Goal: Information Seeking & Learning: Learn about a topic

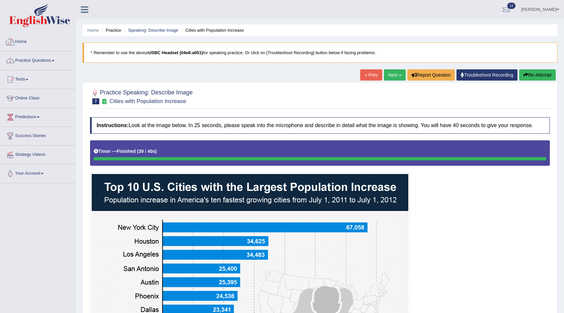
click at [20, 43] on link "Home" at bounding box center [37, 41] width 75 height 16
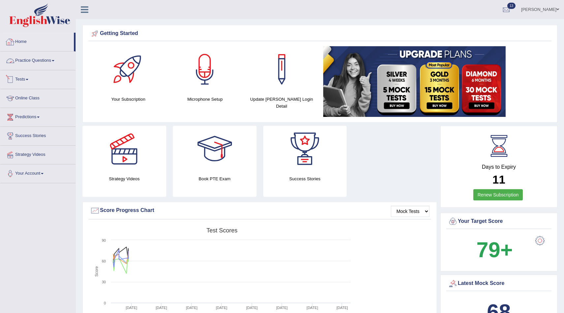
click at [38, 57] on link "Practice Questions" at bounding box center [37, 59] width 75 height 16
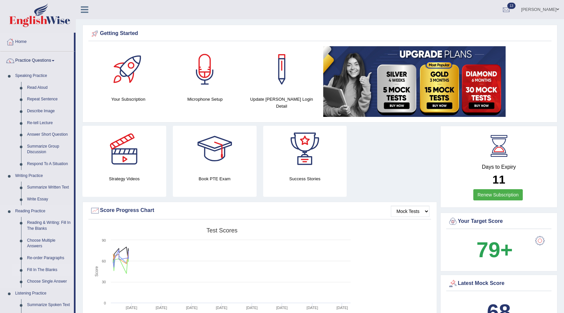
click at [44, 269] on link "Fill In The Blanks" at bounding box center [49, 270] width 50 height 12
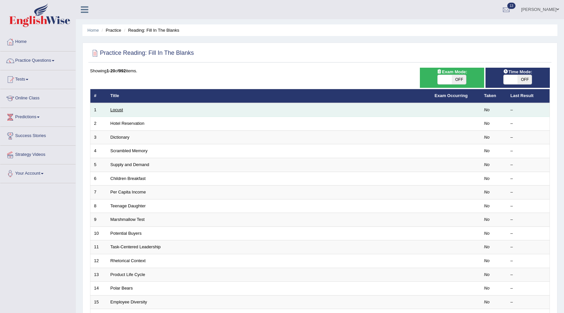
click at [113, 110] on link "Locust" at bounding box center [116, 109] width 13 height 5
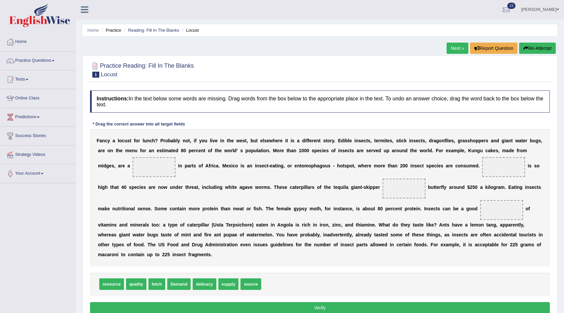
scroll to position [34, 0]
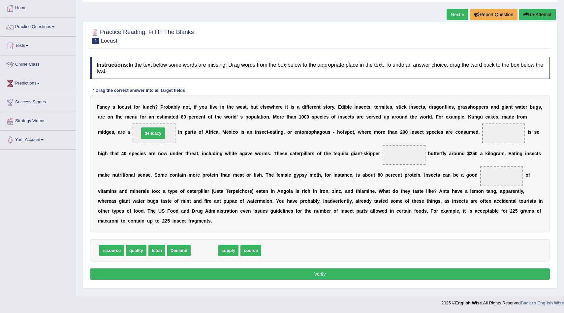
drag, startPoint x: 207, startPoint y: 251, endPoint x: 156, endPoint y: 134, distance: 127.9
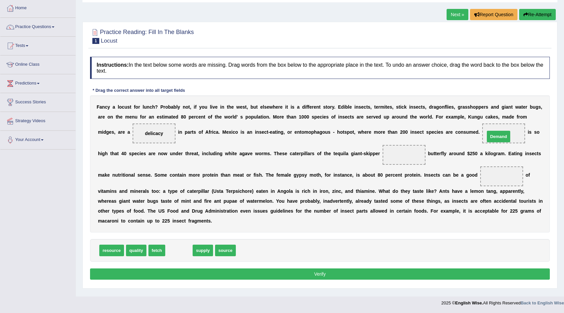
drag, startPoint x: 176, startPoint y: 250, endPoint x: 496, endPoint y: 136, distance: 339.3
drag, startPoint x: 200, startPoint y: 252, endPoint x: 497, endPoint y: 180, distance: 305.0
drag, startPoint x: 173, startPoint y: 252, endPoint x: 405, endPoint y: 154, distance: 251.3
click at [334, 274] on button "Verify" at bounding box center [320, 273] width 460 height 11
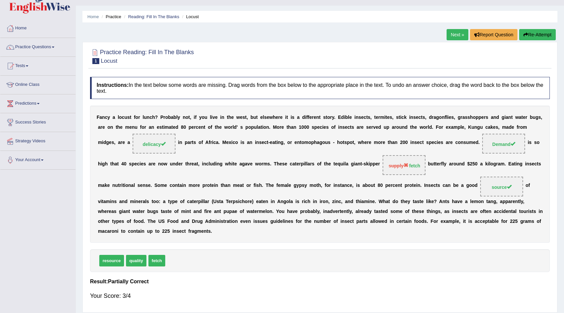
scroll to position [0, 0]
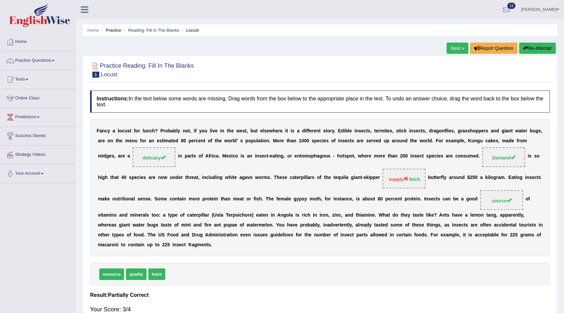
click at [460, 46] on link "Next »" at bounding box center [458, 48] width 22 height 11
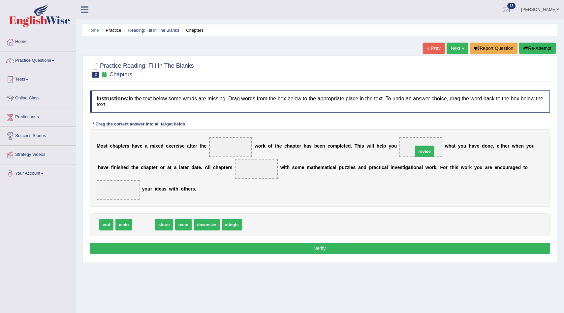
drag, startPoint x: 142, startPoint y: 227, endPoint x: 423, endPoint y: 153, distance: 290.5
drag, startPoint x: 141, startPoint y: 224, endPoint x: 261, endPoint y: 172, distance: 130.2
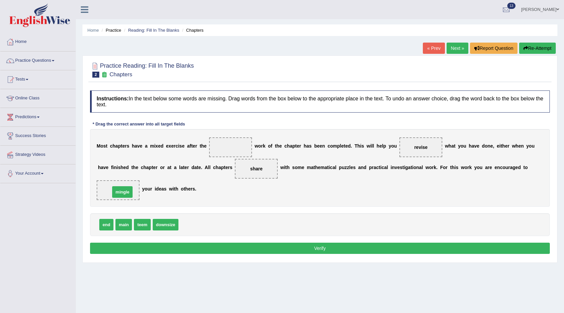
drag, startPoint x: 191, startPoint y: 223, endPoint x: 123, endPoint y: 191, distance: 75.7
drag, startPoint x: 126, startPoint y: 226, endPoint x: 244, endPoint y: 150, distance: 140.1
click at [258, 248] on button "Verify" at bounding box center [320, 247] width 460 height 11
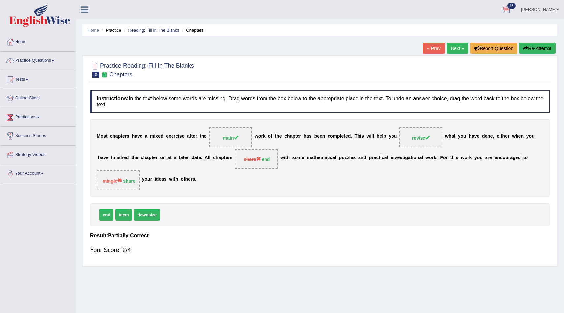
click at [454, 50] on link "Next »" at bounding box center [458, 48] width 22 height 11
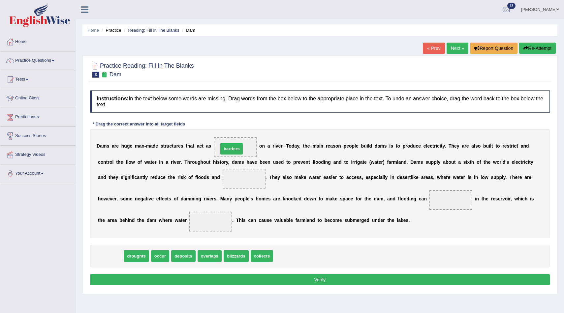
drag, startPoint x: 108, startPoint y: 254, endPoint x: 229, endPoint y: 146, distance: 162.8
drag, startPoint x: 115, startPoint y: 253, endPoint x: 221, endPoint y: 206, distance: 116.1
drag, startPoint x: 110, startPoint y: 256, endPoint x: 243, endPoint y: 186, distance: 150.3
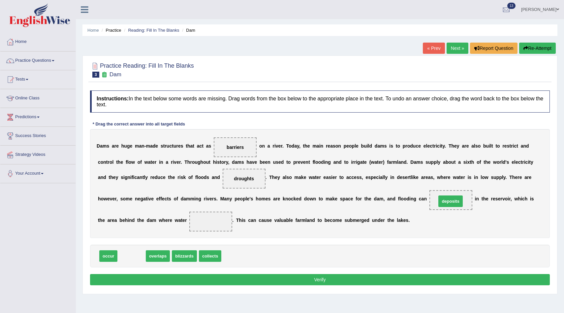
drag, startPoint x: 132, startPoint y: 257, endPoint x: 451, endPoint y: 203, distance: 323.6
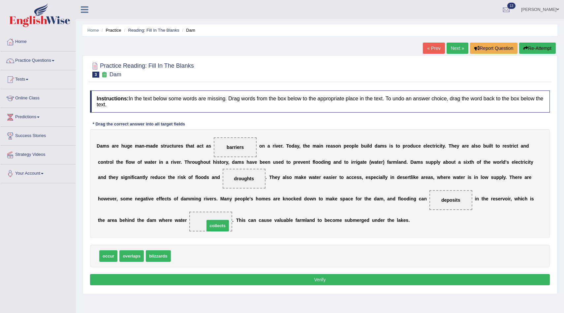
drag, startPoint x: 180, startPoint y: 257, endPoint x: 213, endPoint y: 226, distance: 45.0
click at [242, 279] on button "Verify" at bounding box center [320, 279] width 460 height 11
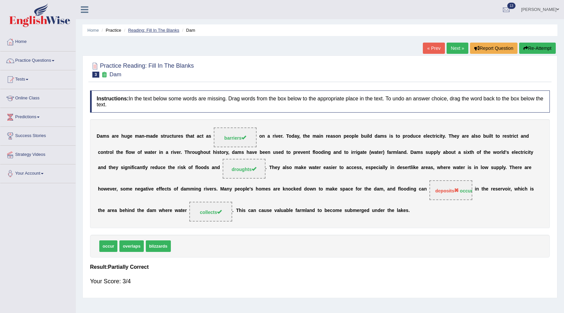
click at [167, 28] on link "Reading: Fill In The Blanks" at bounding box center [153, 30] width 51 height 5
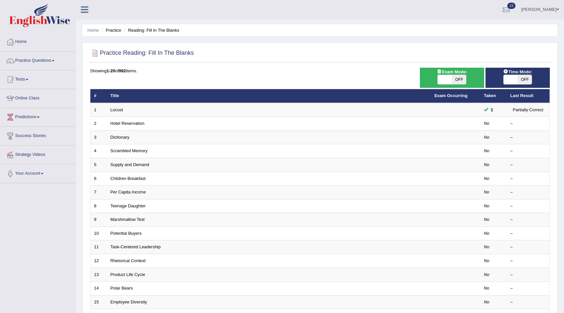
click at [452, 78] on span "OFF" at bounding box center [459, 79] width 14 height 9
checkbox input "true"
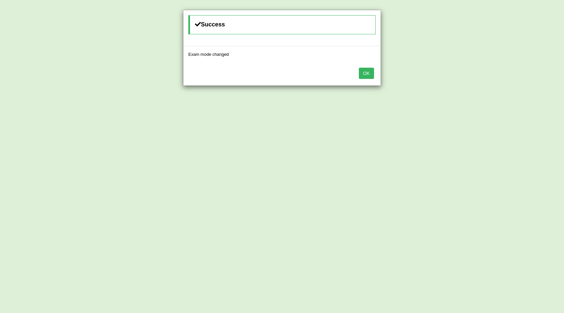
click at [361, 76] on button "OK" at bounding box center [366, 73] width 15 height 11
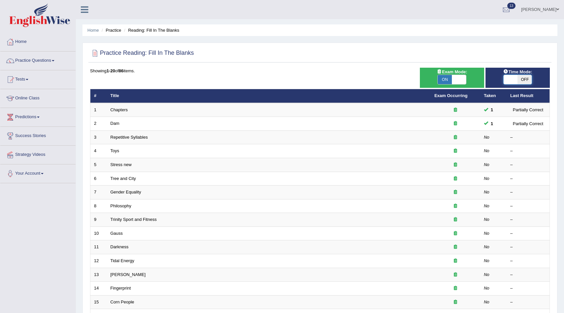
click at [511, 79] on span at bounding box center [511, 79] width 14 height 9
checkbox input "true"
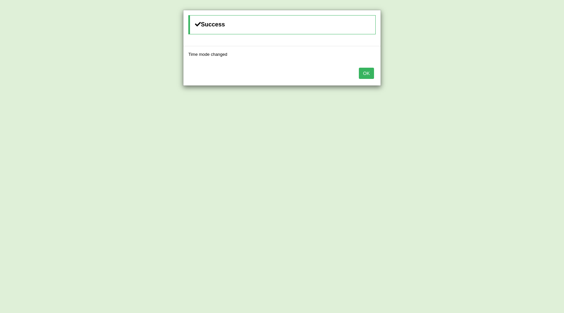
click at [360, 73] on button "OK" at bounding box center [366, 73] width 15 height 11
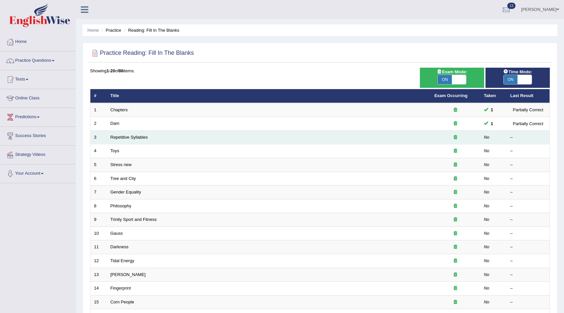
click at [274, 143] on td "Repetitive Syllables" at bounding box center [269, 137] width 324 height 14
click at [114, 138] on link "Repetitive Syllables" at bounding box center [128, 137] width 37 height 5
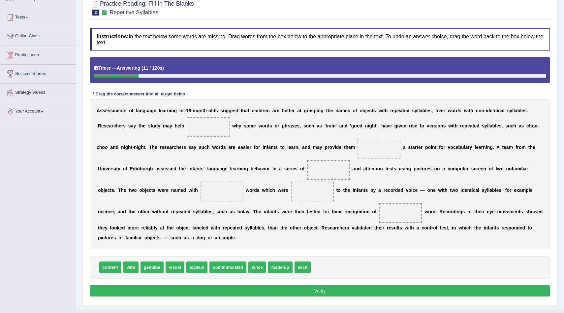
scroll to position [76, 0]
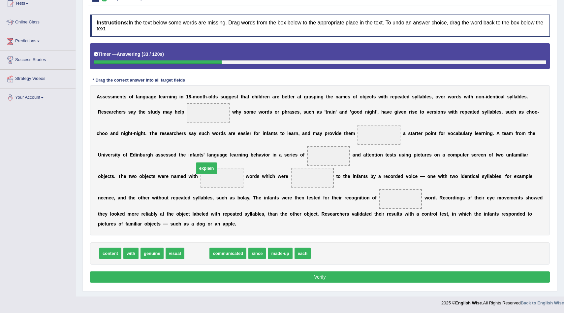
drag, startPoint x: 192, startPoint y: 257, endPoint x: 201, endPoint y: 172, distance: 85.6
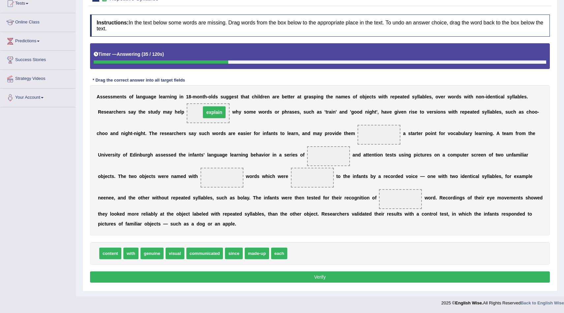
drag, startPoint x: 215, startPoint y: 178, endPoint x: 209, endPoint y: 110, distance: 68.2
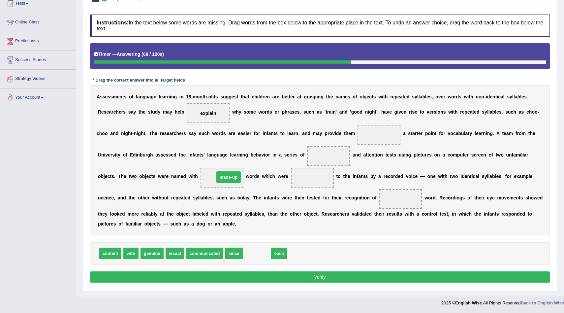
drag, startPoint x: 254, startPoint y: 255, endPoint x: 225, endPoint y: 179, distance: 81.4
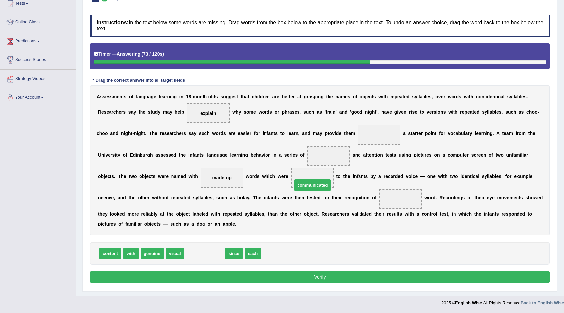
drag, startPoint x: 204, startPoint y: 251, endPoint x: 311, endPoint y: 181, distance: 128.0
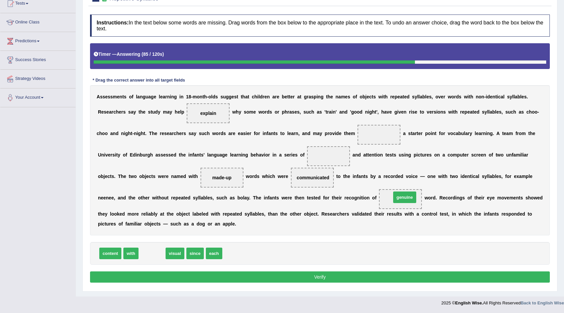
drag, startPoint x: 154, startPoint y: 254, endPoint x: 404, endPoint y: 199, distance: 256.2
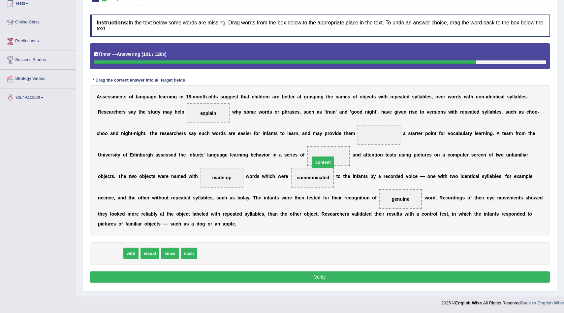
drag, startPoint x: 114, startPoint y: 254, endPoint x: 328, endPoint y: 161, distance: 233.6
drag, startPoint x: 104, startPoint y: 253, endPoint x: 370, endPoint y: 138, distance: 289.8
click at [289, 275] on button "Verify" at bounding box center [320, 276] width 460 height 11
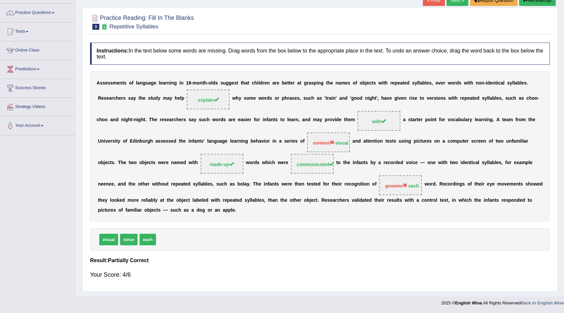
scroll to position [48, 0]
